Goal: Information Seeking & Learning: Learn about a topic

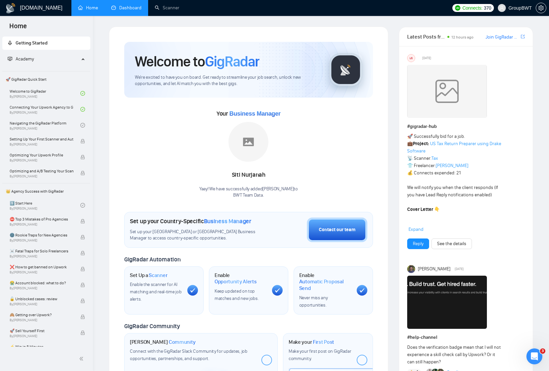
click at [131, 7] on link "Dashboard" at bounding box center [126, 8] width 30 height 6
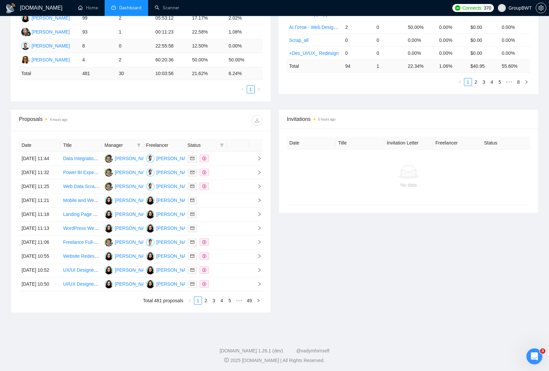
scroll to position [169, 0]
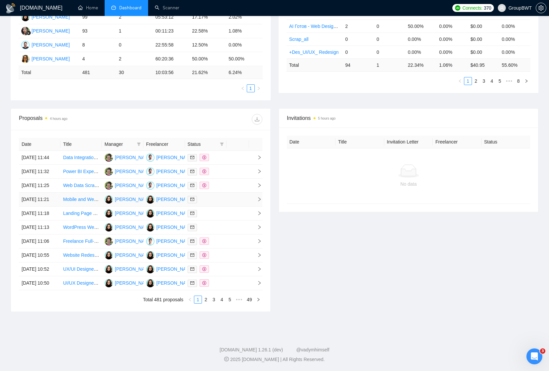
click at [261, 201] on icon "right" at bounding box center [259, 199] width 2 height 4
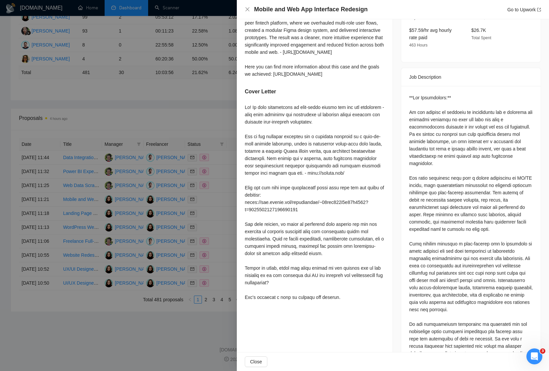
scroll to position [239, 0]
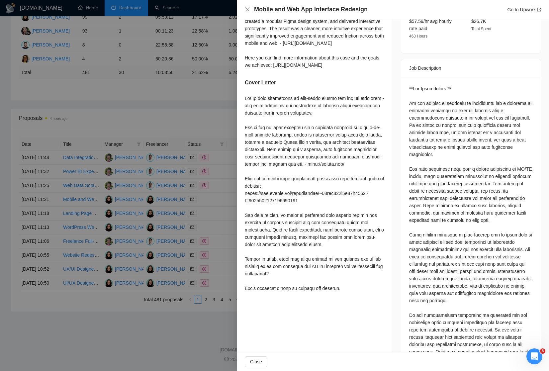
click at [223, 239] on div at bounding box center [274, 185] width 549 height 371
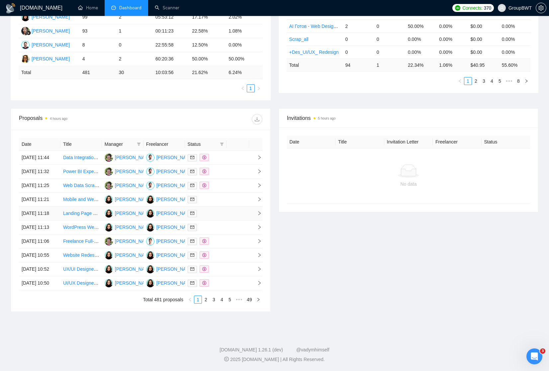
click at [258, 216] on icon "right" at bounding box center [259, 213] width 5 height 5
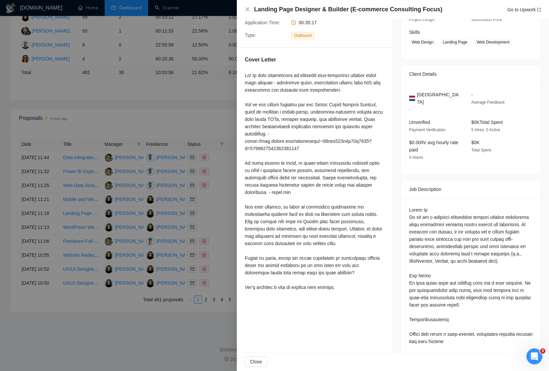
scroll to position [99, 0]
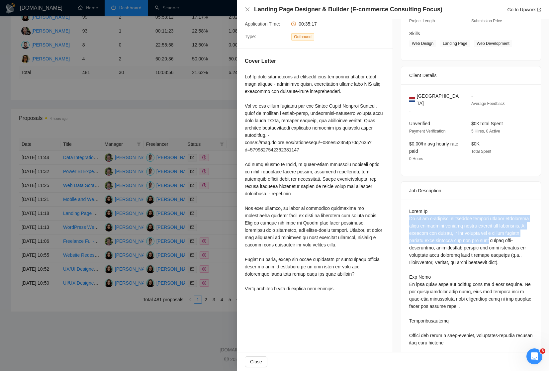
drag, startPoint x: 410, startPoint y: 210, endPoint x: 532, endPoint y: 232, distance: 123.9
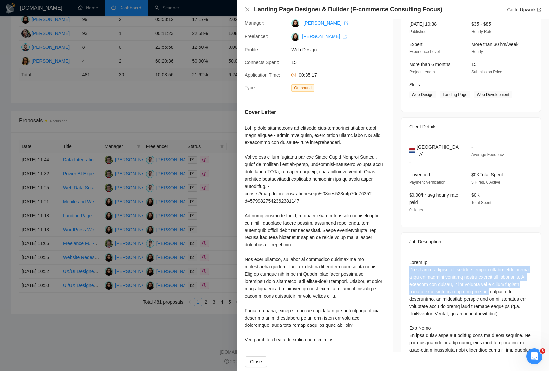
scroll to position [26, 0]
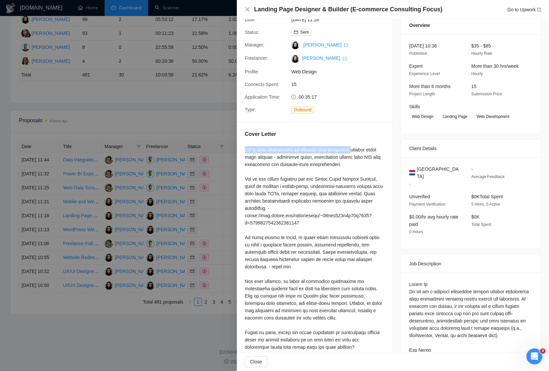
drag, startPoint x: 246, startPoint y: 149, endPoint x: 356, endPoint y: 149, distance: 110.0
click at [356, 149] on div at bounding box center [315, 255] width 140 height 219
drag, startPoint x: 286, startPoint y: 157, endPoint x: 249, endPoint y: 152, distance: 37.6
click at [249, 152] on div at bounding box center [315, 255] width 140 height 219
click at [289, 149] on div at bounding box center [315, 255] width 140 height 219
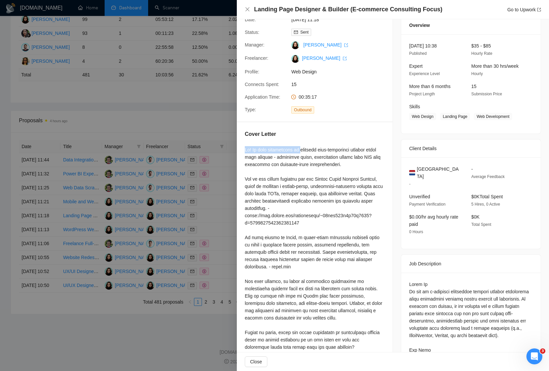
drag, startPoint x: 301, startPoint y: 150, endPoint x: 243, endPoint y: 148, distance: 58.5
click at [243, 148] on div "Cover Letter" at bounding box center [315, 249] width 156 height 254
copy div "Hi! My team specializes in"
click at [235, 230] on div at bounding box center [274, 185] width 549 height 371
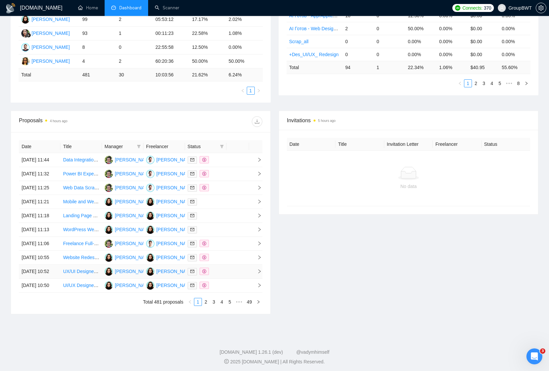
click at [261, 274] on icon "right" at bounding box center [259, 271] width 5 height 5
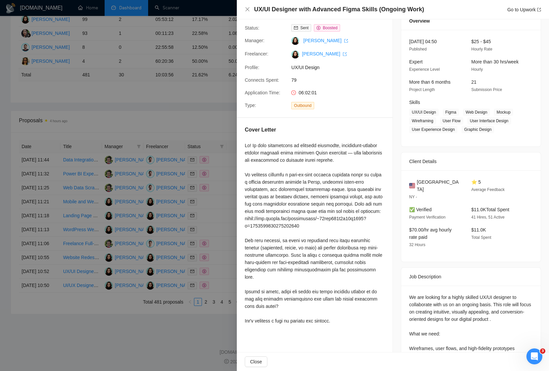
scroll to position [34, 0]
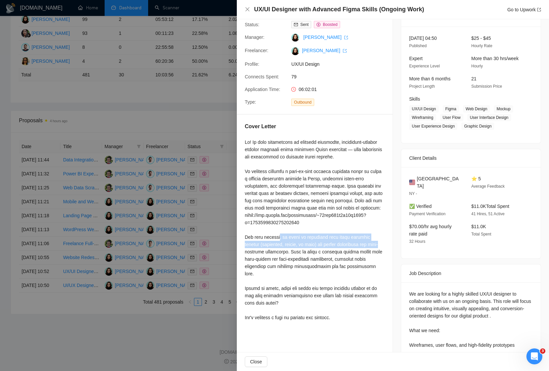
drag, startPoint x: 280, startPoint y: 236, endPoint x: 379, endPoint y: 244, distance: 99.4
click at [379, 244] on div at bounding box center [315, 230] width 140 height 183
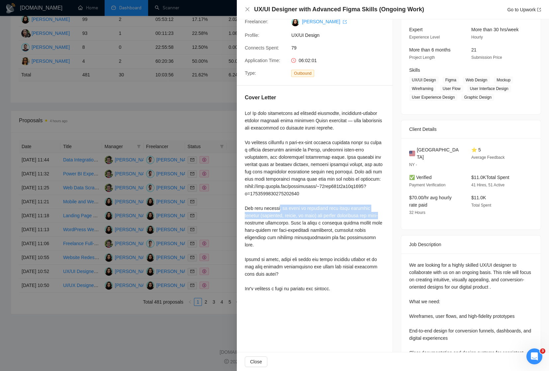
scroll to position [63, 0]
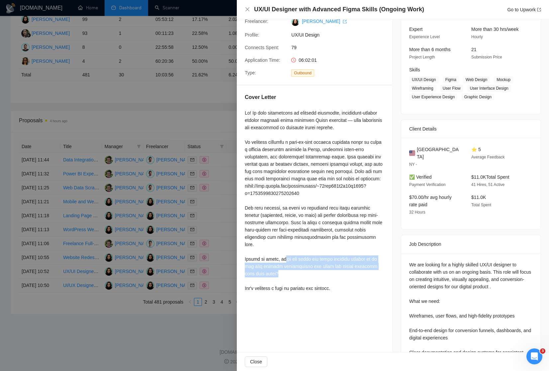
drag, startPoint x: 288, startPoint y: 260, endPoint x: 375, endPoint y: 271, distance: 88.1
click at [376, 271] on div at bounding box center [315, 200] width 140 height 183
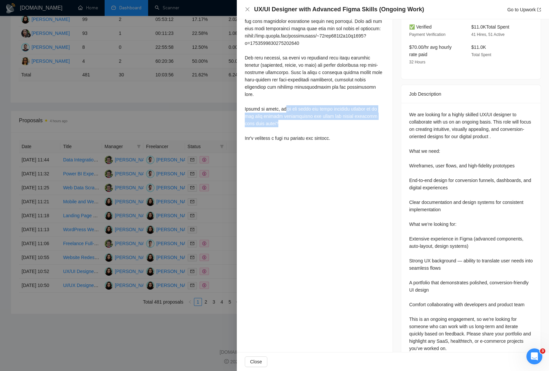
scroll to position [213, 0]
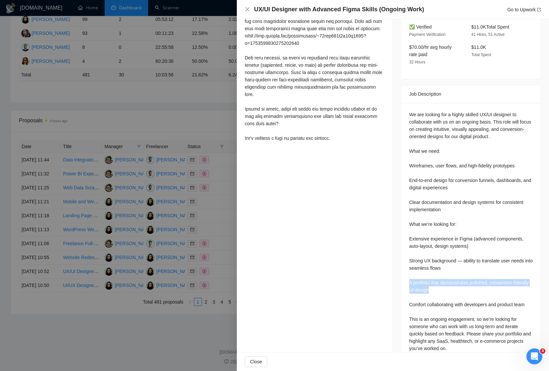
drag, startPoint x: 409, startPoint y: 275, endPoint x: 456, endPoint y: 284, distance: 47.8
click at [456, 284] on div "We are looking for a highly skilled UX/UI designer to collaborate with us on an…" at bounding box center [472, 233] width 140 height 260
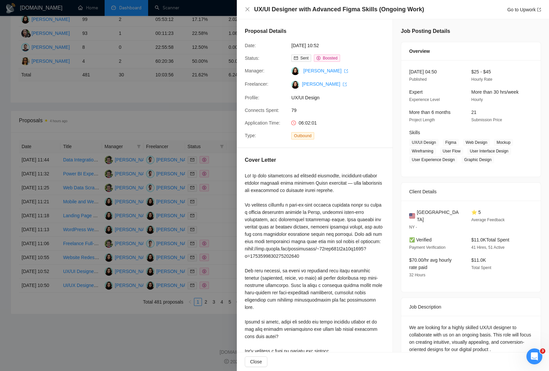
scroll to position [0, 0]
click at [220, 148] on div at bounding box center [274, 185] width 549 height 371
